Goal: Transaction & Acquisition: Purchase product/service

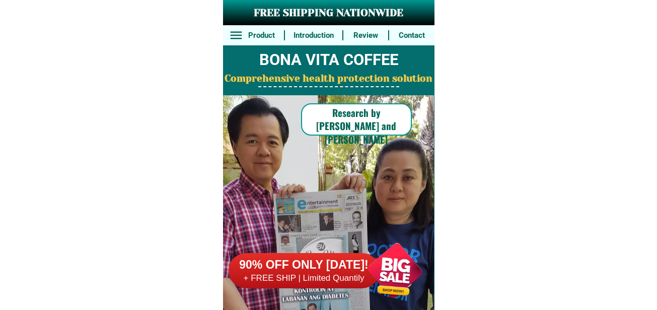
click at [394, 279] on div at bounding box center [395, 270] width 79 height 79
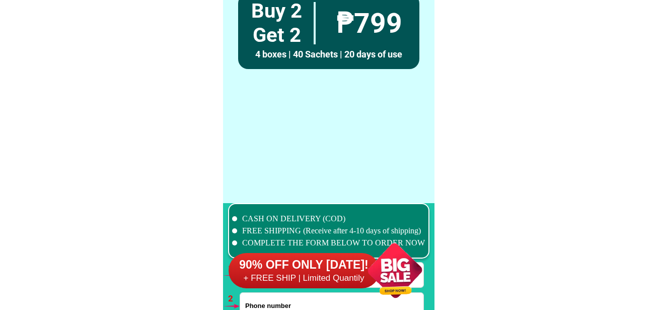
scroll to position [7406, 0]
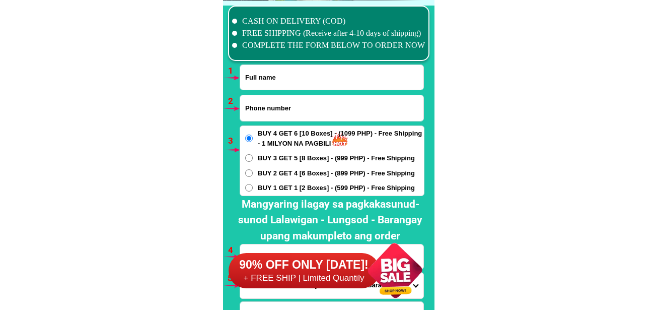
click at [285, 71] on input "Input full_name" at bounding box center [331, 77] width 183 height 25
paste input "[PERSON_NAME] [GEOGRAPHIC_DATA]"
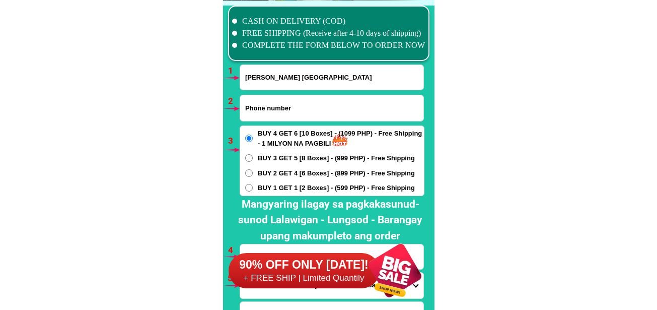
type input "[PERSON_NAME] [GEOGRAPHIC_DATA]"
click at [277, 108] on input "Input phone_number" at bounding box center [331, 108] width 183 height 26
paste input "O9692456883"
drag, startPoint x: 251, startPoint y: 110, endPoint x: 237, endPoint y: 112, distance: 14.3
click at [237, 112] on div "CASH ON DELIVERY (COD) FREE SHIPPING (Receive after 4-10 days of shipping) COMP…" at bounding box center [329, 190] width 212 height 379
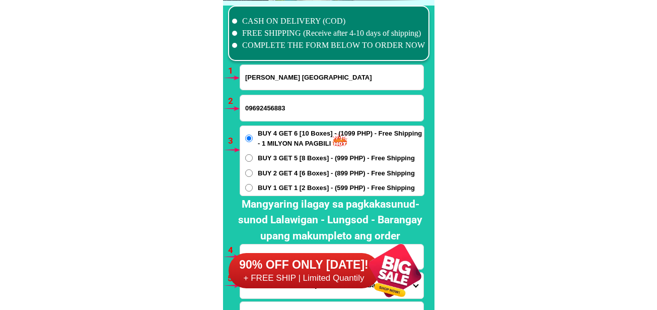
click at [315, 110] on input "09692456883" at bounding box center [331, 108] width 183 height 26
type input "09692456883"
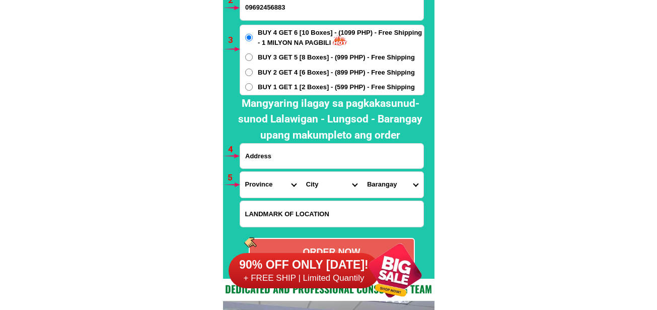
click at [271, 157] on input "Input address" at bounding box center [331, 156] width 183 height 25
paste input "547 [PERSON_NAME] Compound [PERSON_NAME], [PERSON_NAME], [PERSON_NAME]"
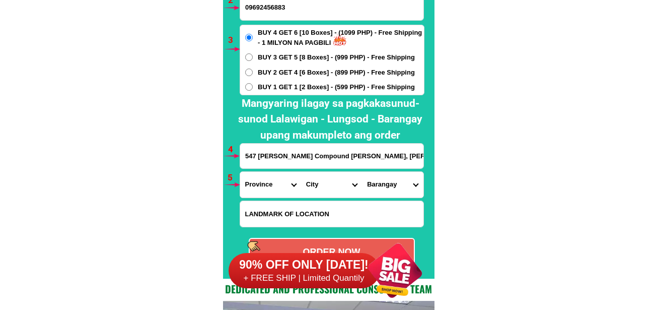
type input "547 [PERSON_NAME] Compound [PERSON_NAME], [PERSON_NAME], [PERSON_NAME]"
click at [265, 183] on select "Province [GEOGRAPHIC_DATA] [GEOGRAPHIC_DATA][PERSON_NAME][GEOGRAPHIC_DATA][GEOG…" at bounding box center [270, 185] width 61 height 26
select select "63_402"
click at [240, 172] on select "Province [GEOGRAPHIC_DATA] [GEOGRAPHIC_DATA][PERSON_NAME][GEOGRAPHIC_DATA][GEOG…" at bounding box center [270, 185] width 61 height 26
click at [320, 191] on select "City [GEOGRAPHIC_DATA][PERSON_NAME][GEOGRAPHIC_DATA]-santo-[PERSON_NAME] [GEOGR…" at bounding box center [331, 185] width 61 height 26
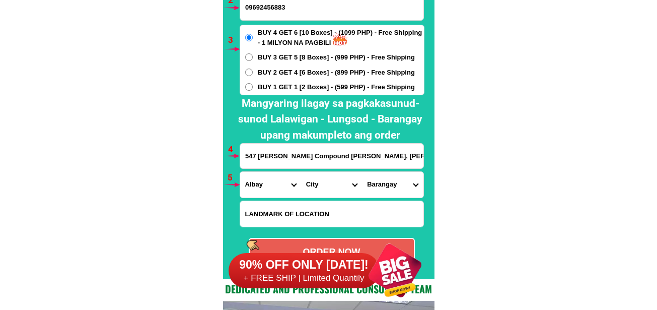
select select "63_4023678"
click at [301, 172] on select "City [GEOGRAPHIC_DATA][PERSON_NAME][GEOGRAPHIC_DATA]-santo-[PERSON_NAME] [GEOGR…" at bounding box center [331, 185] width 61 height 26
click at [384, 183] on select "Barangay [PERSON_NAME] Alobo Anislag Bagumbayan Balinad Banadero Banag [PERSON_…" at bounding box center [392, 185] width 61 height 26
select select "63_40236784870"
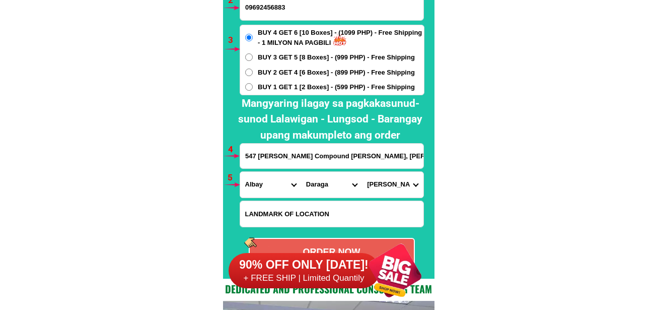
click at [362, 172] on select "Barangay [PERSON_NAME] Alobo Anislag Bagumbayan Balinad Banadero Banag [PERSON_…" at bounding box center [392, 185] width 61 height 26
click at [275, 216] on input "Input LANDMARKOFLOCATION" at bounding box center [331, 214] width 183 height 26
paste input "Adjacent ng Brgy Sagpon Hall/Office Painted yellow"
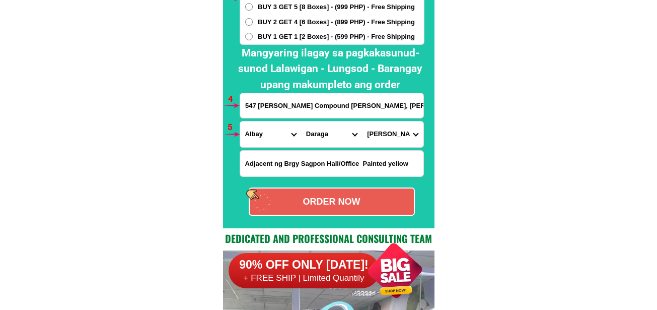
type input "Adjacent ng Brgy Sagpon Hall/Office Painted yellow"
click at [315, 193] on div "ORDER NOW" at bounding box center [332, 201] width 166 height 28
radio input "true"
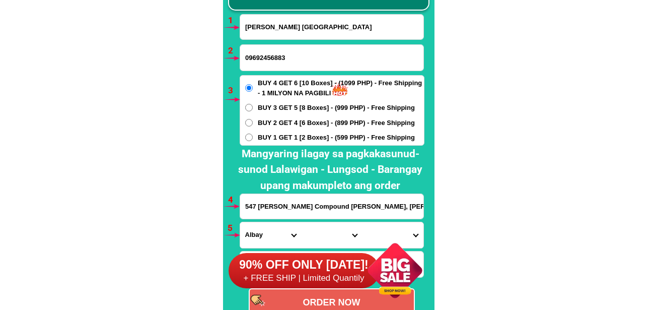
scroll to position [7406, 0]
